Goal: Complete application form

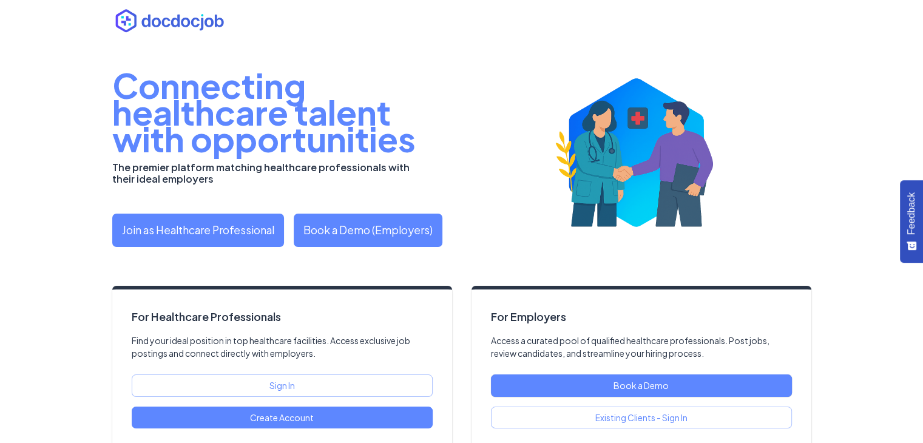
scroll to position [44, 0]
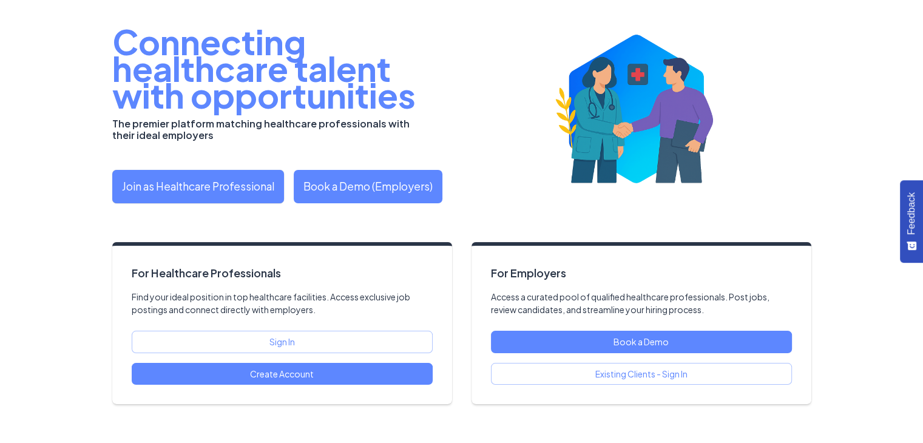
click at [272, 198] on link "Join as Healthcare Professional" at bounding box center [198, 186] width 172 height 33
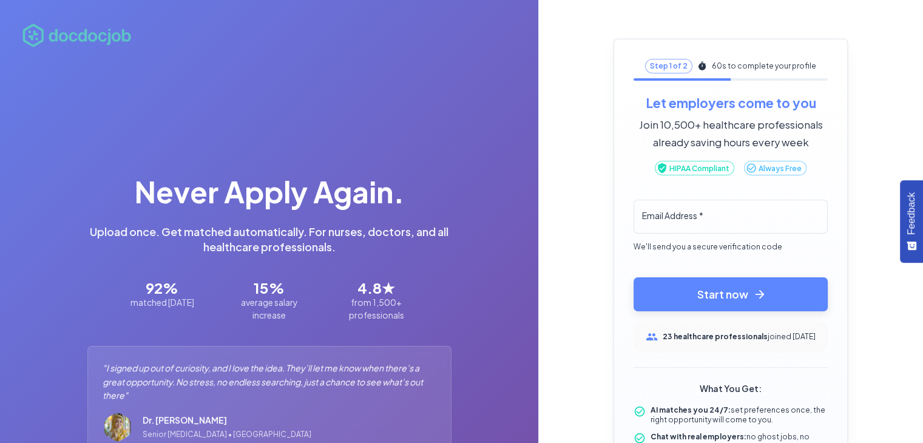
click at [726, 207] on div "Email Address   * Email Address   *" at bounding box center [730, 217] width 194 height 34
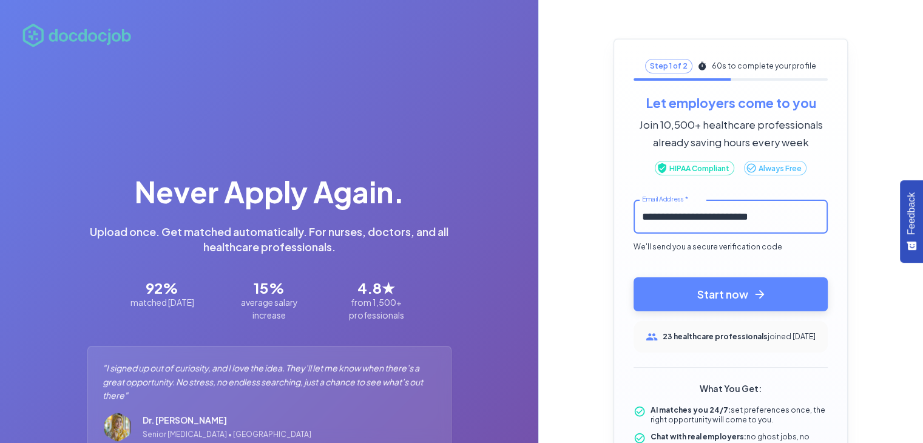
type input "**********"
click at [633, 277] on button "Start now" at bounding box center [730, 294] width 194 height 34
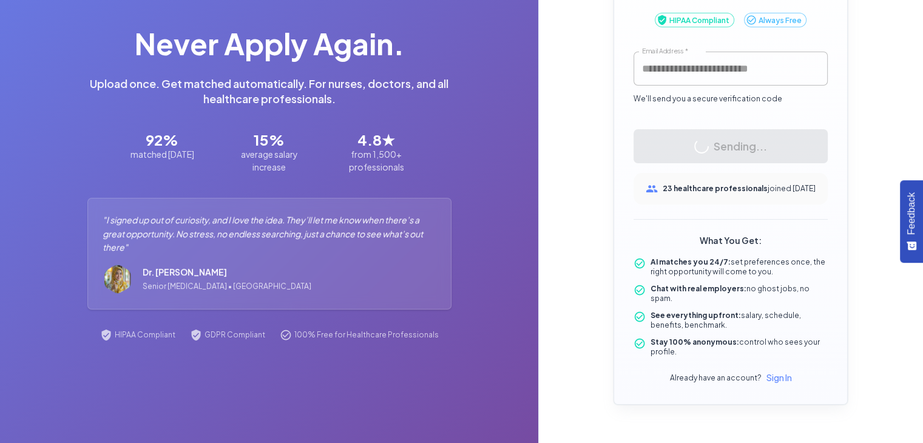
scroll to position [55, 0]
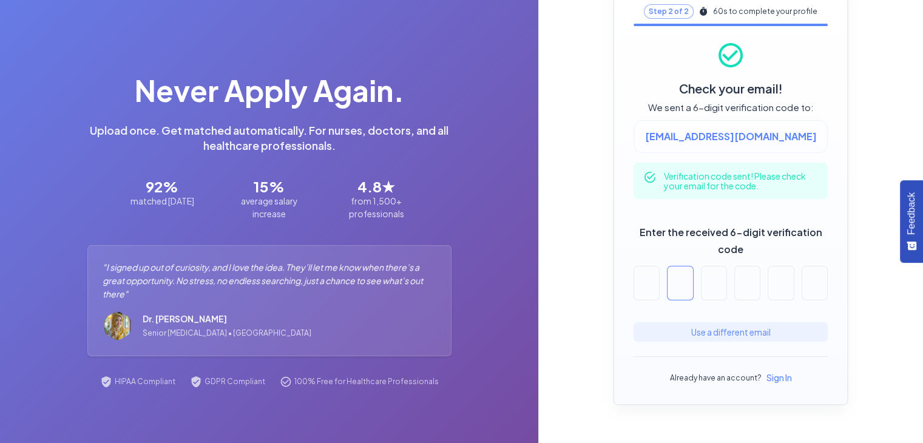
click at [693, 282] on input "text" at bounding box center [680, 283] width 26 height 35
click at [659, 282] on input "Enter the received 6-digit verification code" at bounding box center [646, 283] width 26 height 35
click at [659, 281] on input "*" at bounding box center [646, 283] width 26 height 35
type input "*"
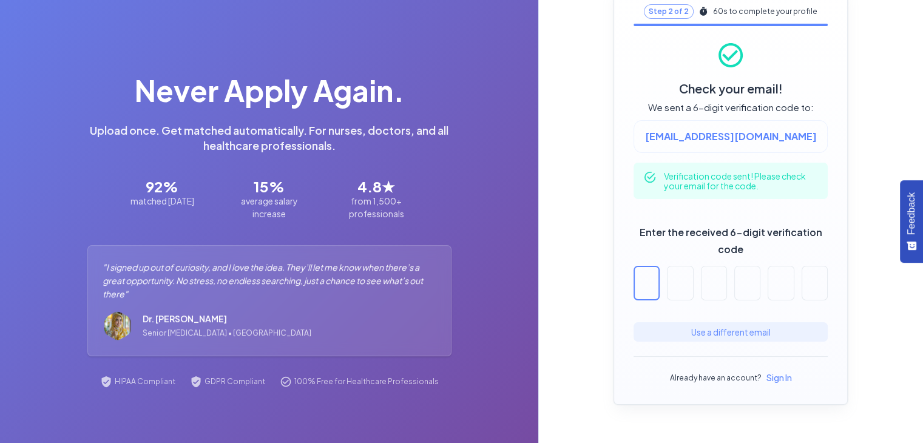
type input "*"
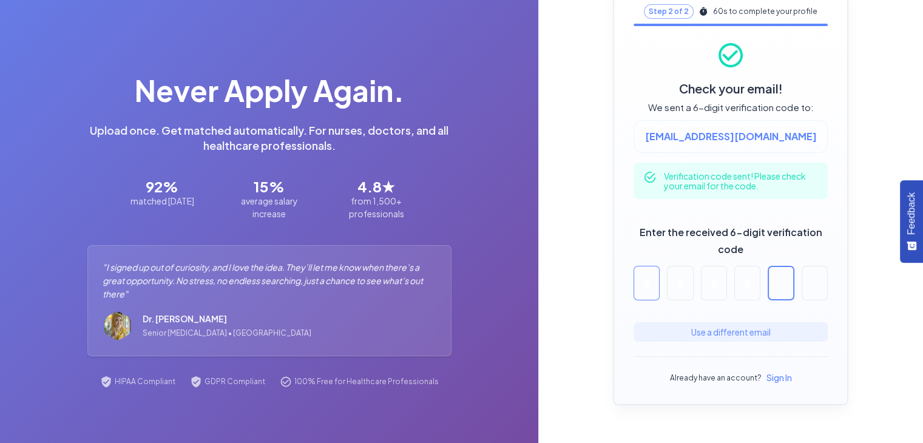
type input "*"
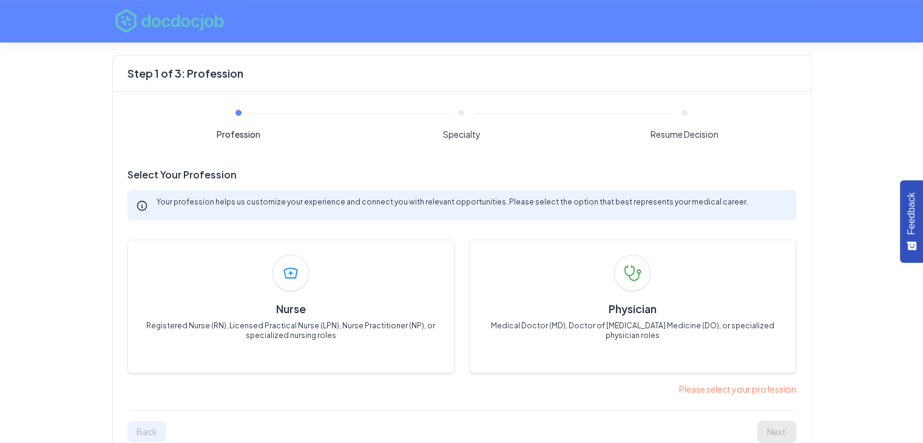
scroll to position [147, 0]
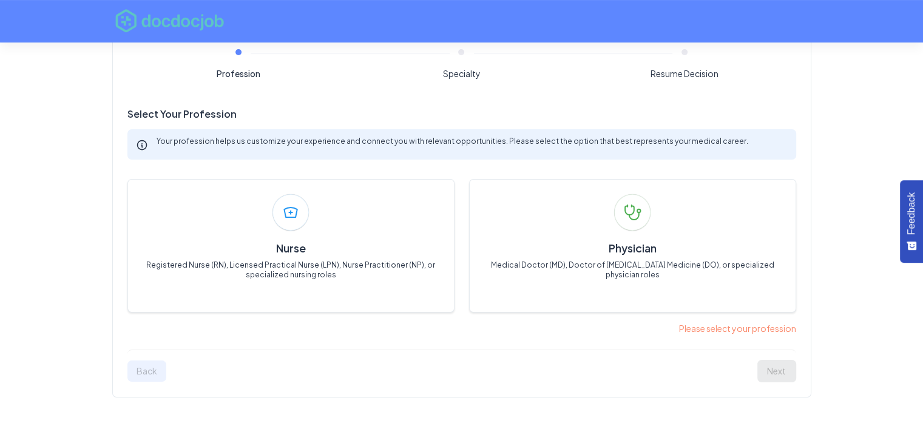
click at [735, 331] on p "Please select your profession" at bounding box center [461, 328] width 669 height 13
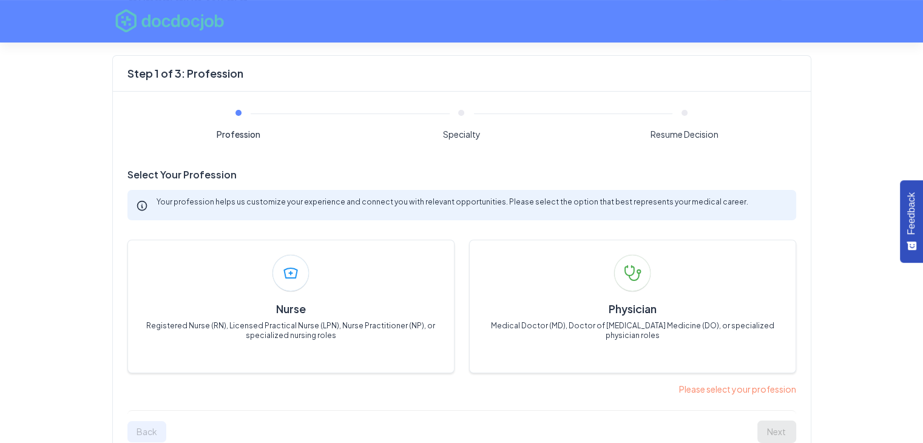
click at [234, 120] on span "Profession" at bounding box center [238, 130] width 213 height 20
click at [272, 198] on p "Your profession helps us customize your experience and connect you with relevan…" at bounding box center [473, 202] width 632 height 10
click at [241, 209] on div "Your profession helps us customize your experience and connect you with relevan…" at bounding box center [461, 205] width 669 height 30
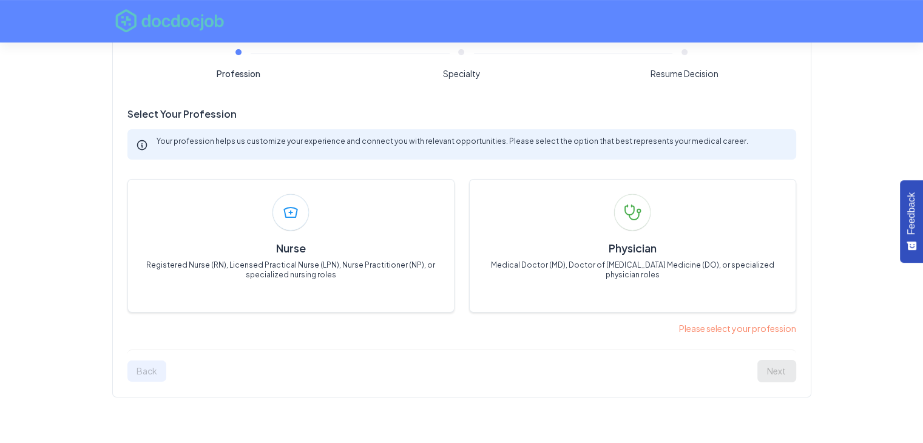
click at [150, 379] on div "Back Next" at bounding box center [461, 365] width 669 height 33
click at [748, 325] on p "Please select your profession" at bounding box center [461, 328] width 669 height 13
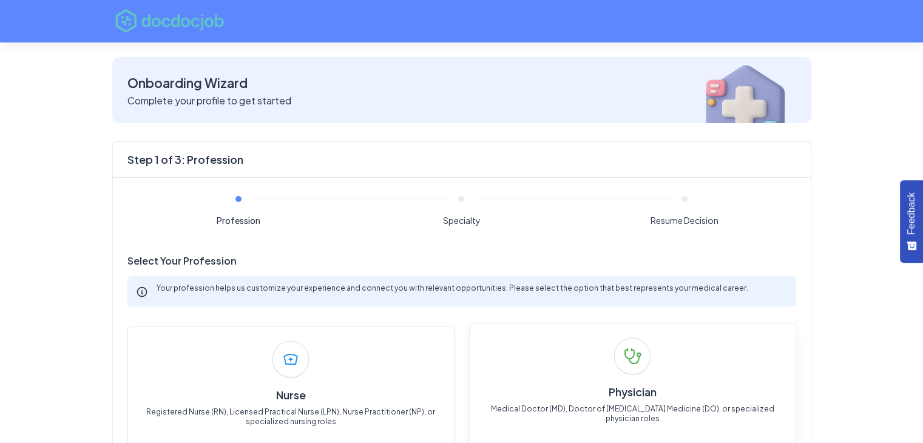
scroll to position [121, 0]
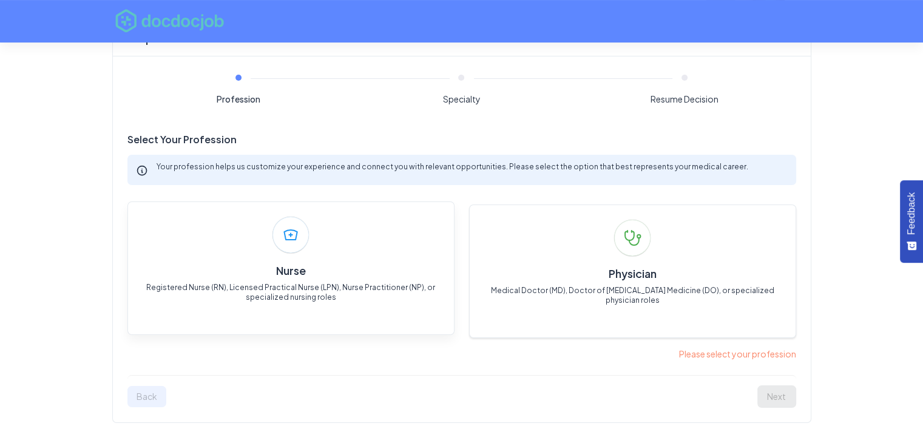
click at [369, 257] on div "Nurse Registered Nurse (RN), Licensed Practical Nurse (LPN), Nurse Practitioner…" at bounding box center [290, 267] width 327 height 133
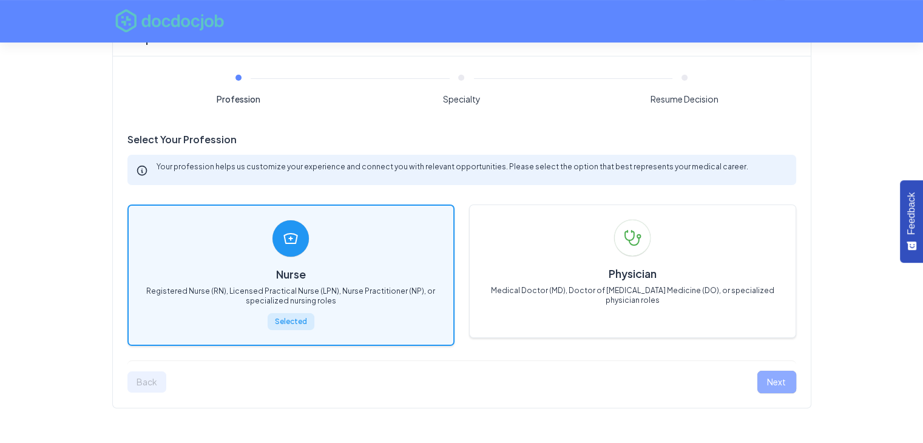
click at [774, 377] on button "Next" at bounding box center [776, 382] width 39 height 22
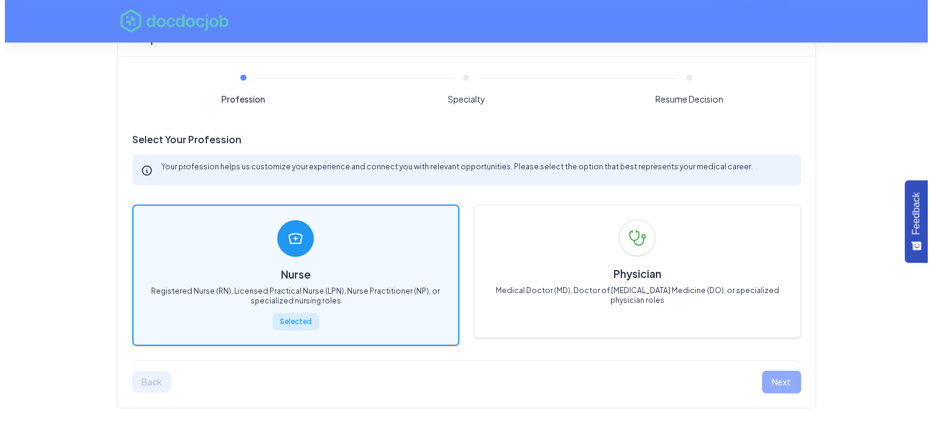
scroll to position [28, 0]
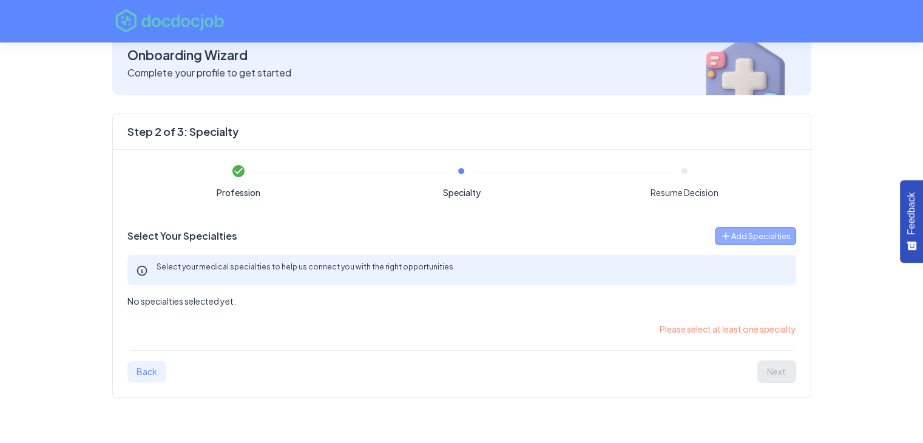
click at [768, 234] on span "Add Specialties" at bounding box center [760, 236] width 59 height 14
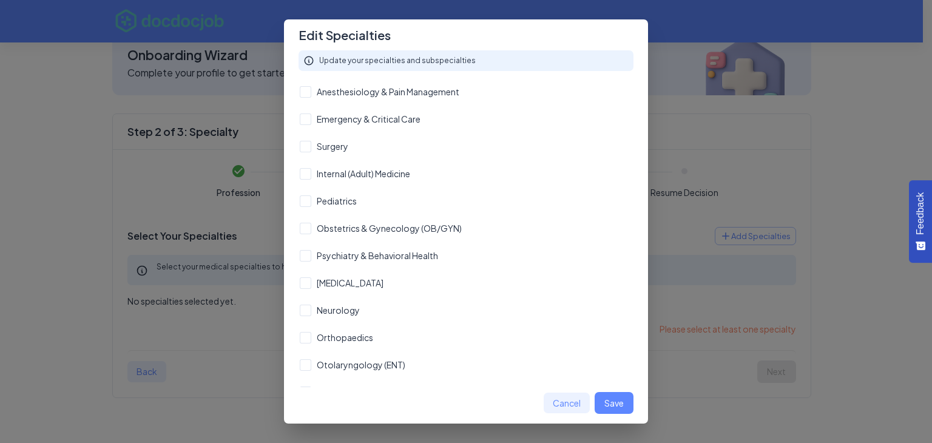
click at [436, 59] on p "Update your specialties and subspecialties" at bounding box center [397, 61] width 157 height 10
click at [436, 62] on p "Update your specialties and subspecialties" at bounding box center [397, 61] width 157 height 10
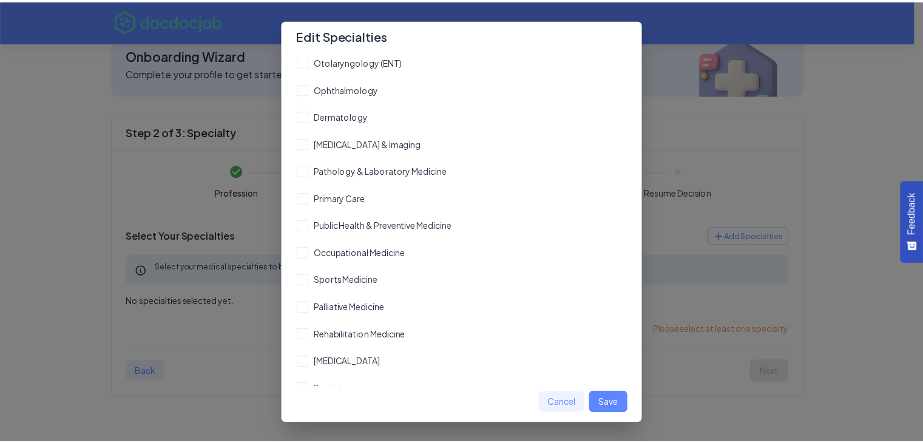
scroll to position [357, 0]
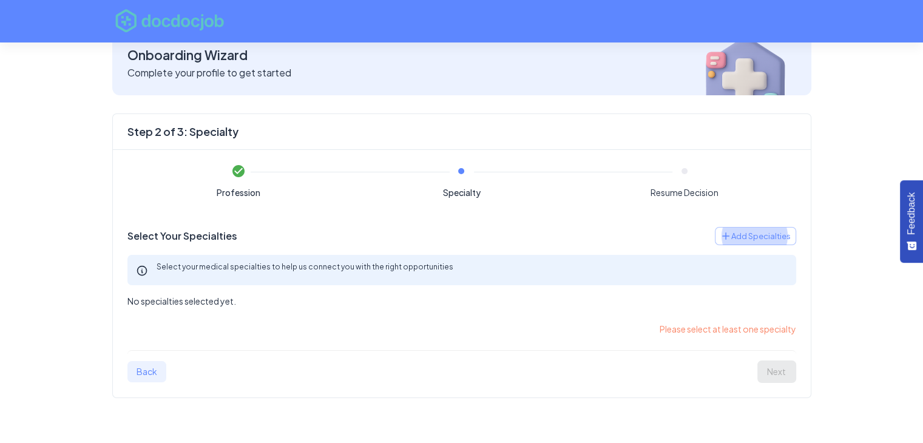
scroll to position [55, 0]
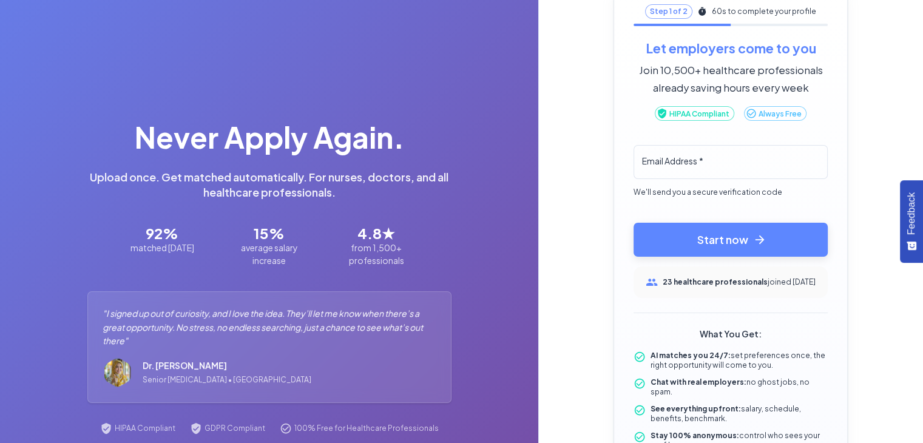
drag, startPoint x: 14, startPoint y: 0, endPoint x: 588, endPoint y: 163, distance: 597.3
click at [538, 163] on div "Never Apply Again. Upload once. Get matched automatically. For nurses, doctors,…" at bounding box center [269, 241] width 538 height 592
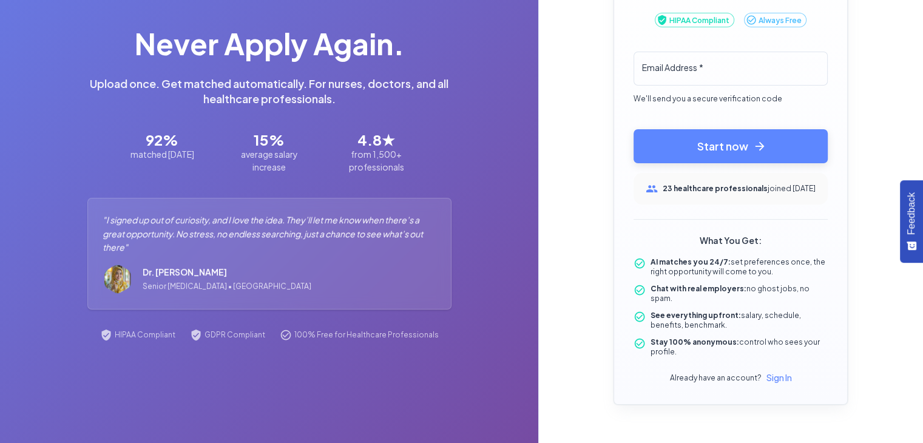
scroll to position [27, 0]
